Goal: Task Accomplishment & Management: Manage account settings

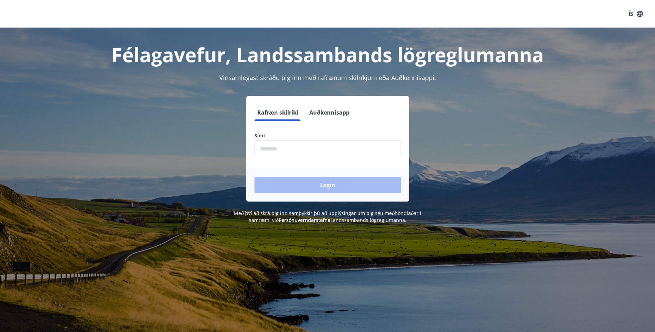
click at [269, 151] on input "phone" at bounding box center [328, 149] width 146 height 17
type input "********"
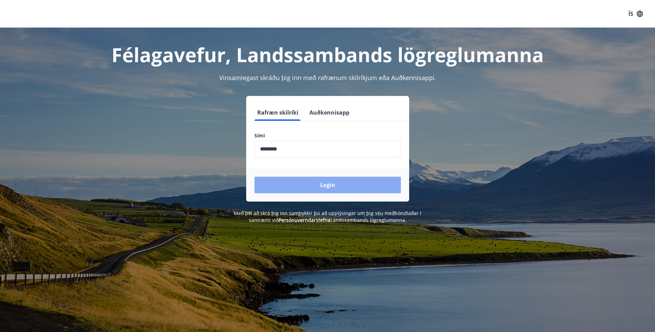
click at [308, 182] on button "Login" at bounding box center [328, 185] width 146 height 17
